Goal: Information Seeking & Learning: Learn about a topic

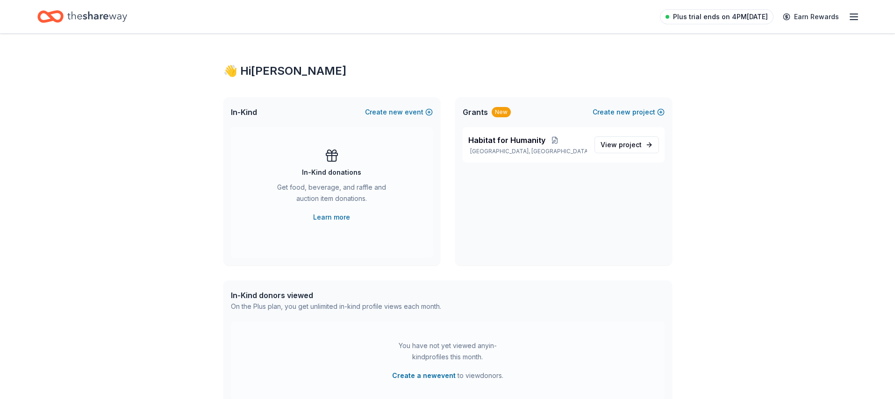
click at [707, 14] on span "Plus trial ends on 4PM[DATE]" at bounding box center [720, 16] width 95 height 11
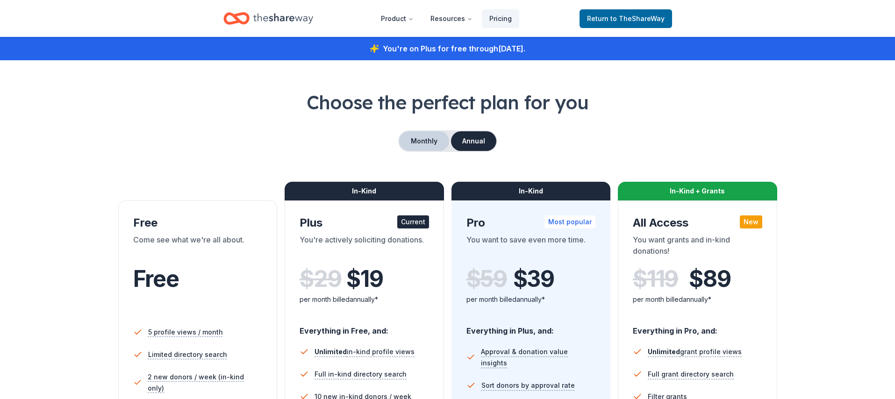
click at [423, 143] on button "Monthly" at bounding box center [424, 141] width 50 height 20
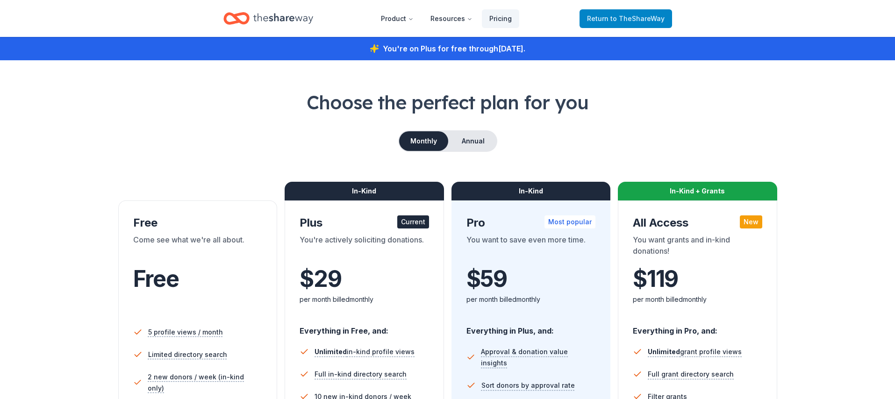
click at [613, 14] on span "to TheShareWay" at bounding box center [637, 18] width 54 height 8
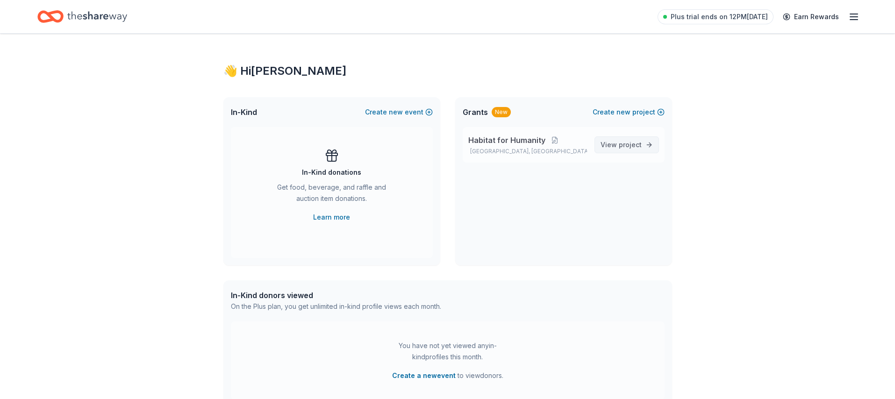
click at [617, 143] on span "View project" at bounding box center [621, 144] width 41 height 11
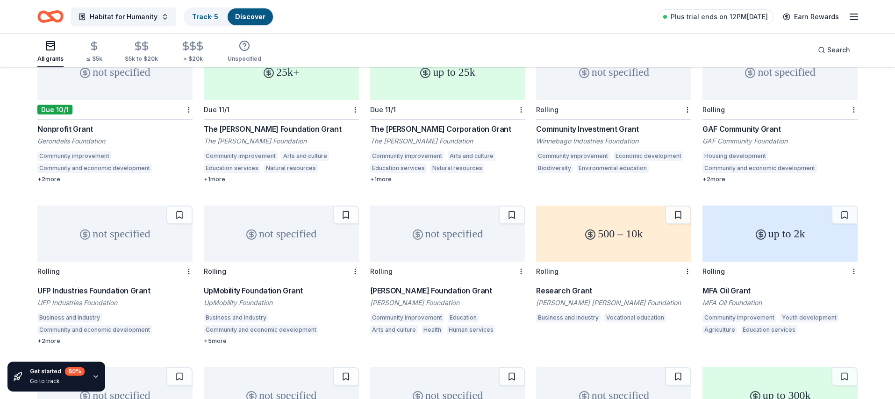
scroll to position [286, 0]
click at [723, 284] on div "MFA Oil Grant" at bounding box center [779, 289] width 155 height 11
click at [853, 18] on icon "button" at bounding box center [853, 16] width 11 height 11
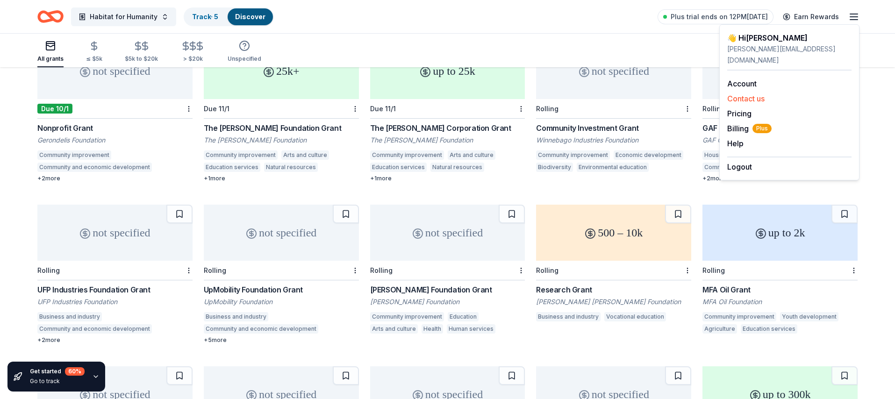
click at [744, 93] on button "Contact us" at bounding box center [745, 98] width 37 height 11
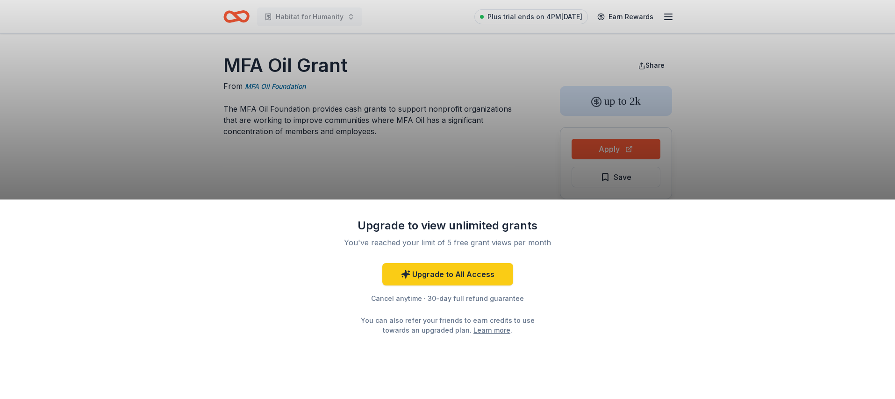
click at [500, 170] on div "Upgrade to view unlimited grants You've reached your limit of 5 free grant view…" at bounding box center [447, 199] width 895 height 399
click at [664, 37] on div "Upgrade to view unlimited grants You've reached your limit of 5 free grant view…" at bounding box center [447, 199] width 895 height 399
